Goal: Check status: Check status

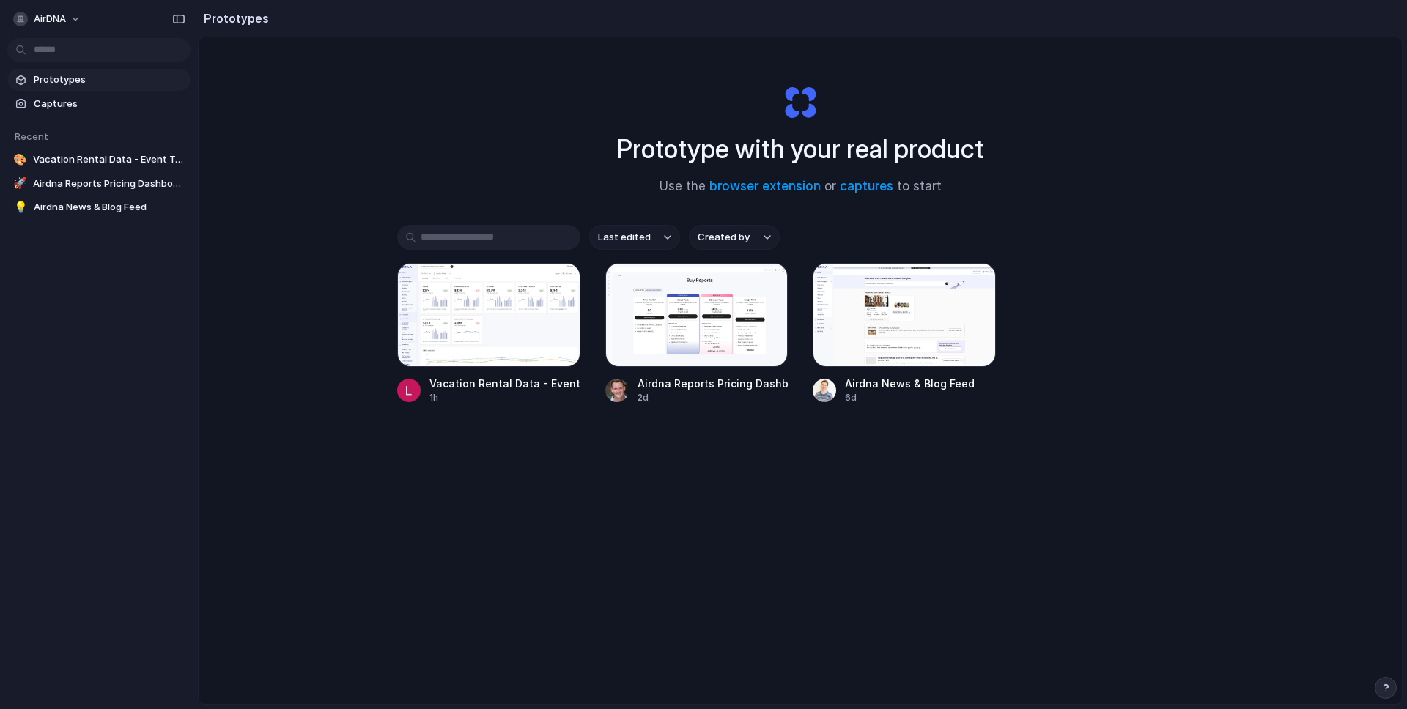
click at [596, 544] on div "Prototype with your real product Use the browser extension or captures to start…" at bounding box center [800, 409] width 1203 height 744
click at [437, 313] on div at bounding box center [488, 315] width 183 height 104
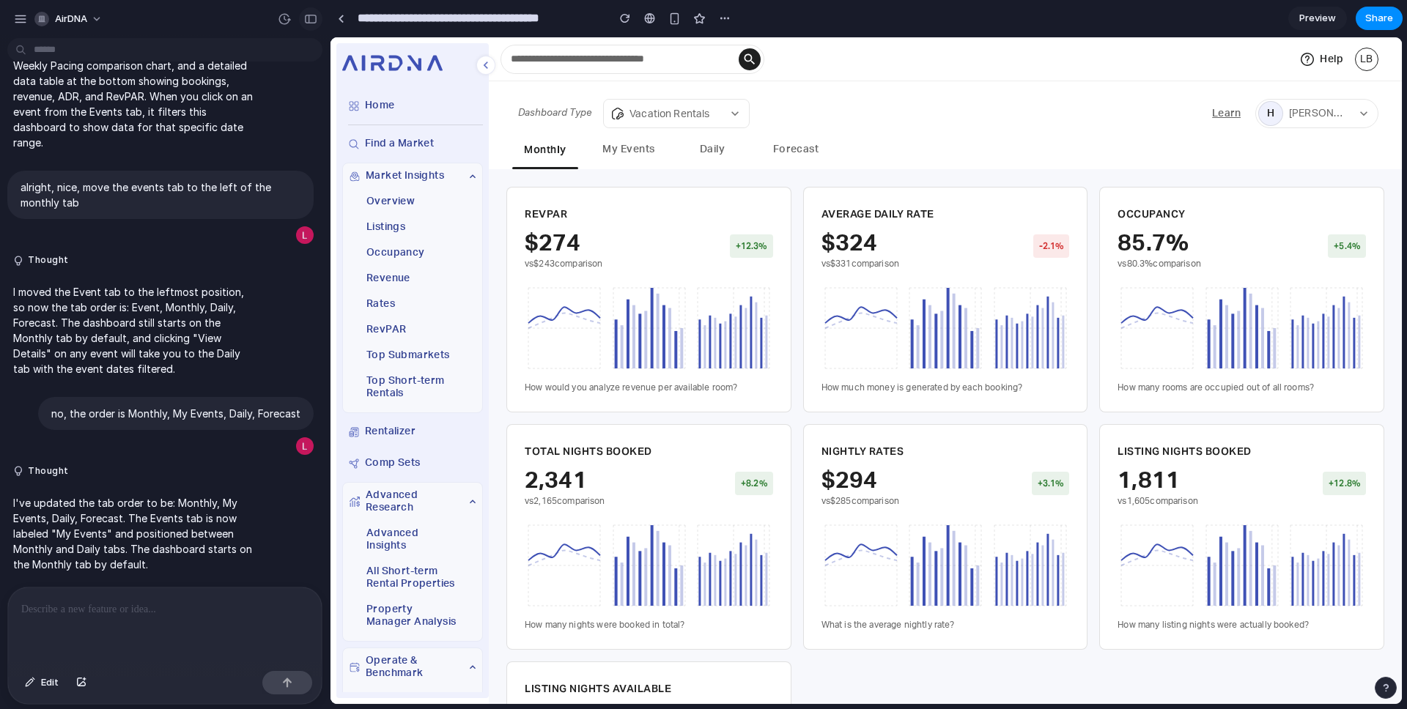
click at [312, 16] on div "button" at bounding box center [310, 19] width 13 height 10
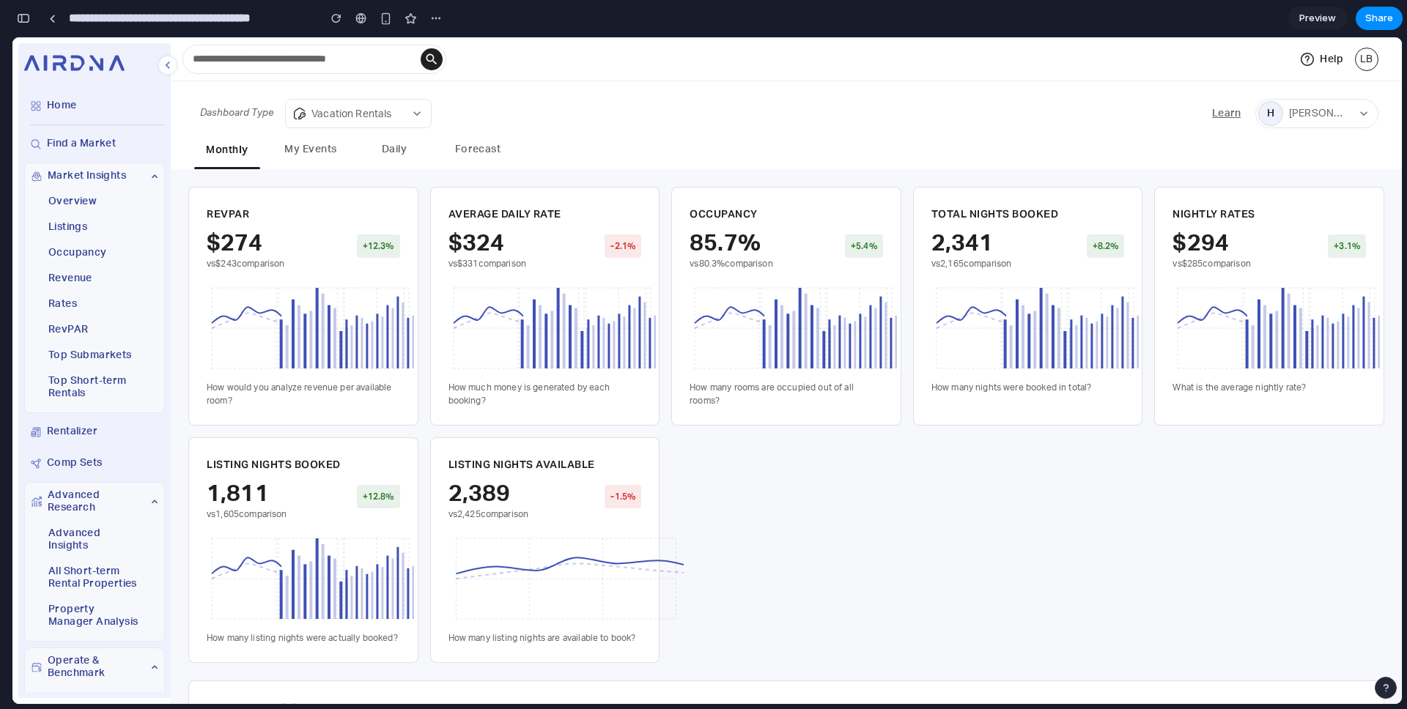
scroll to position [3624, 0]
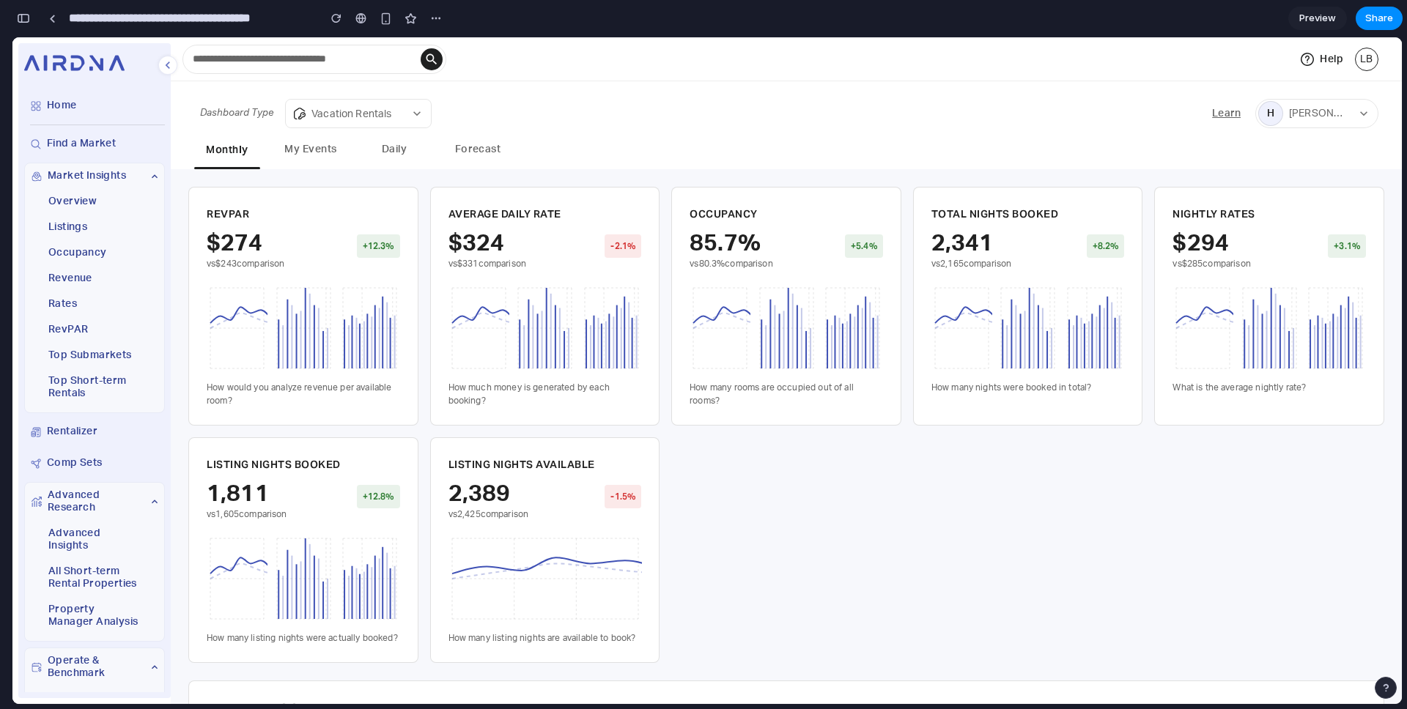
click at [308, 150] on button "My Events" at bounding box center [311, 151] width 66 height 34
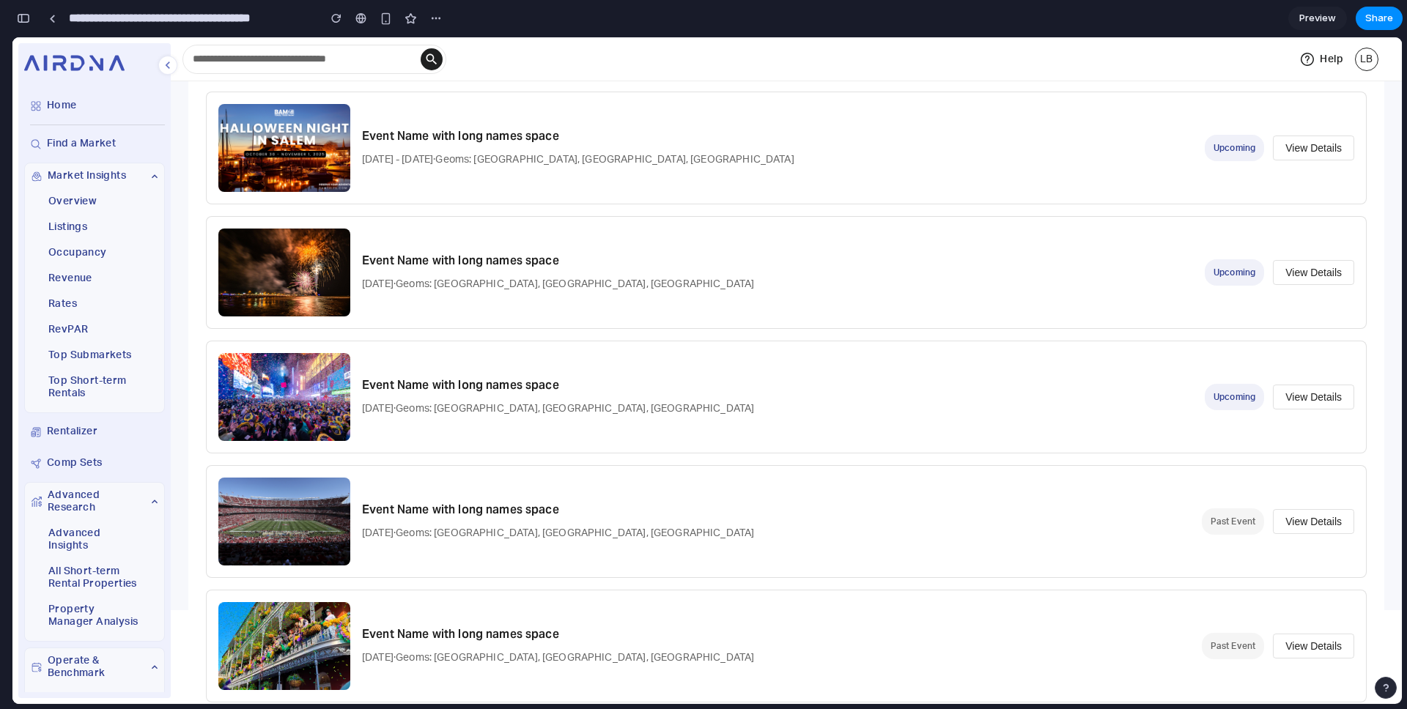
scroll to position [268, 0]
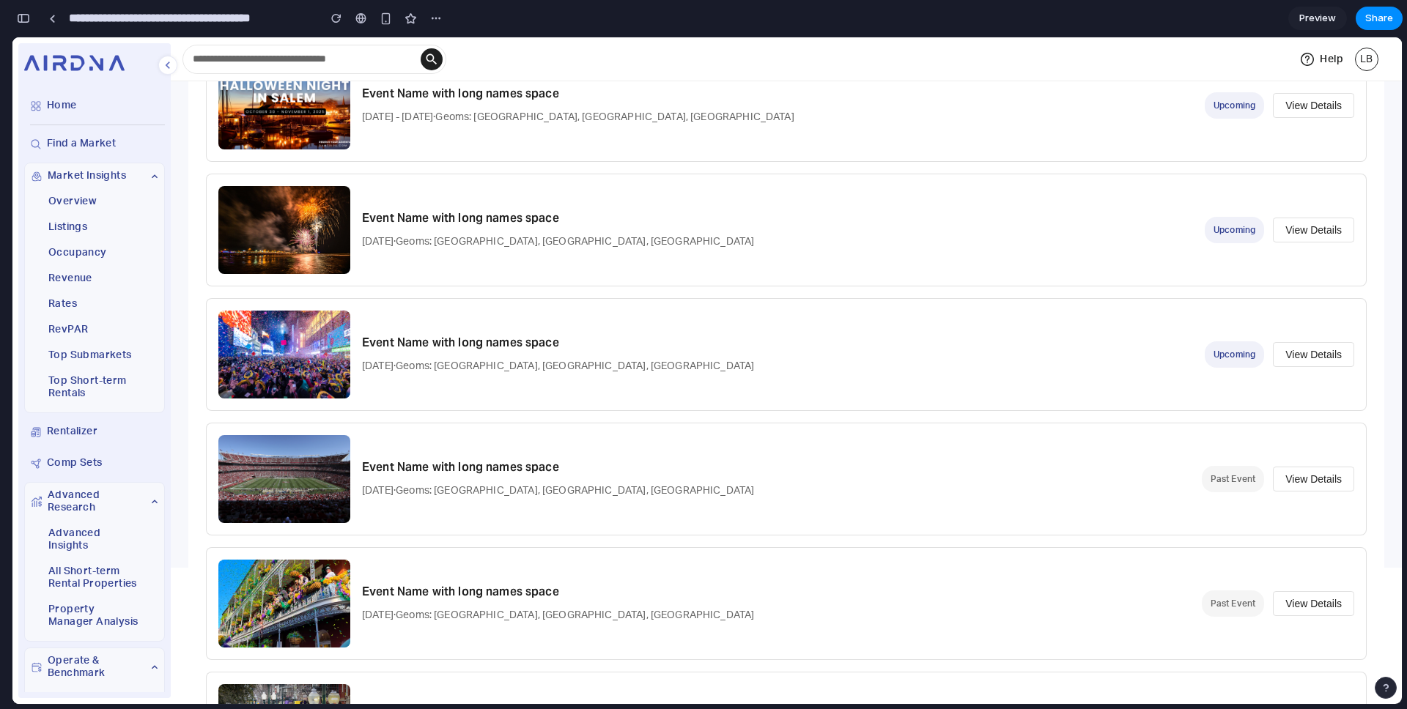
click at [994, 225] on h3 "Event Name with long names space" at bounding box center [777, 219] width 831 height 18
click at [1322, 232] on button "View Details" at bounding box center [1313, 230] width 81 height 25
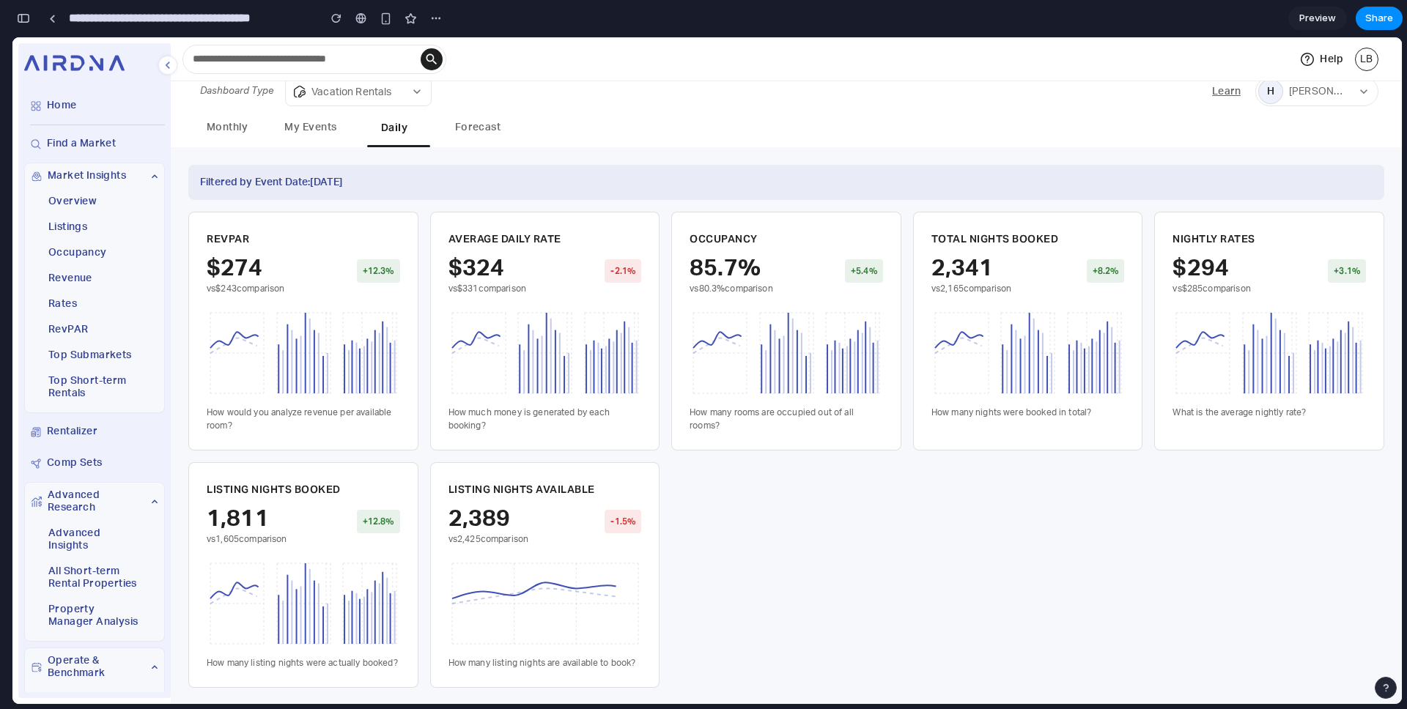
scroll to position [0, 0]
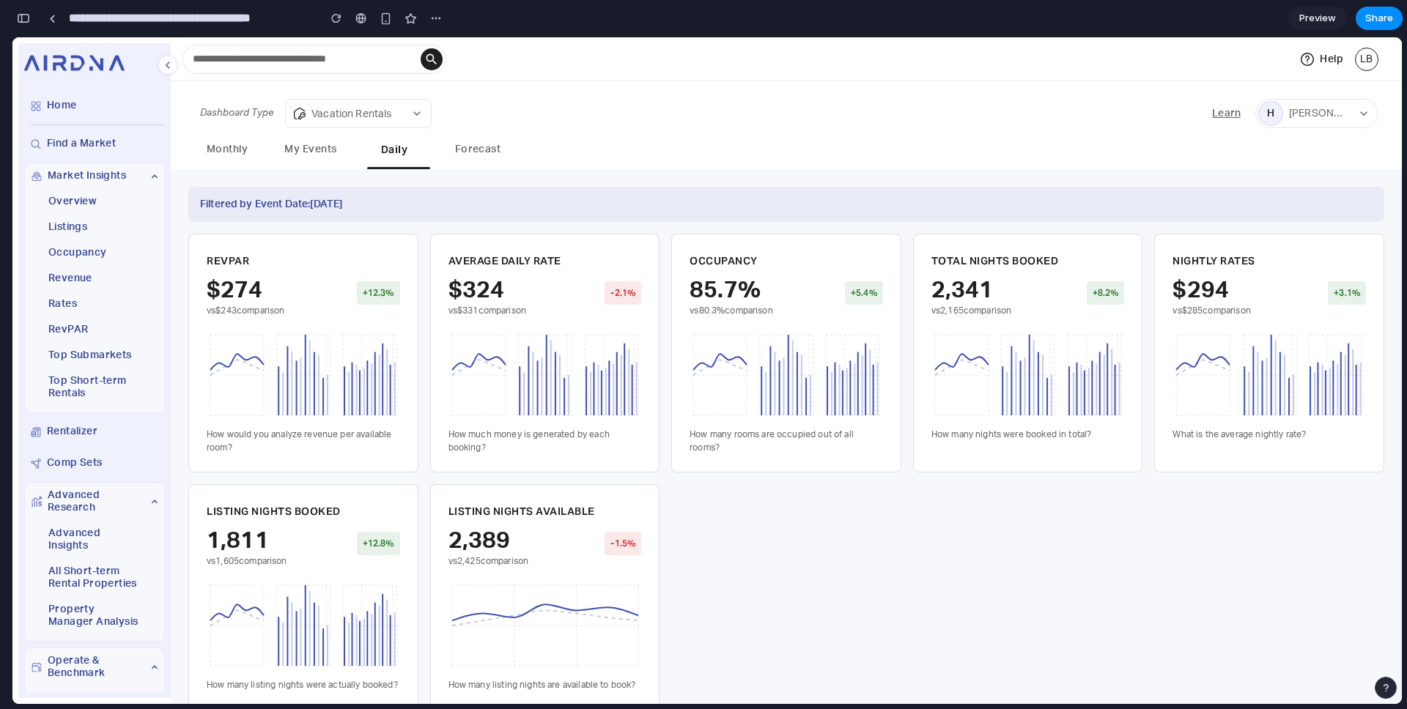
click at [230, 150] on button "Monthly" at bounding box center [227, 151] width 66 height 34
